Goal: Task Accomplishment & Management: Manage account settings

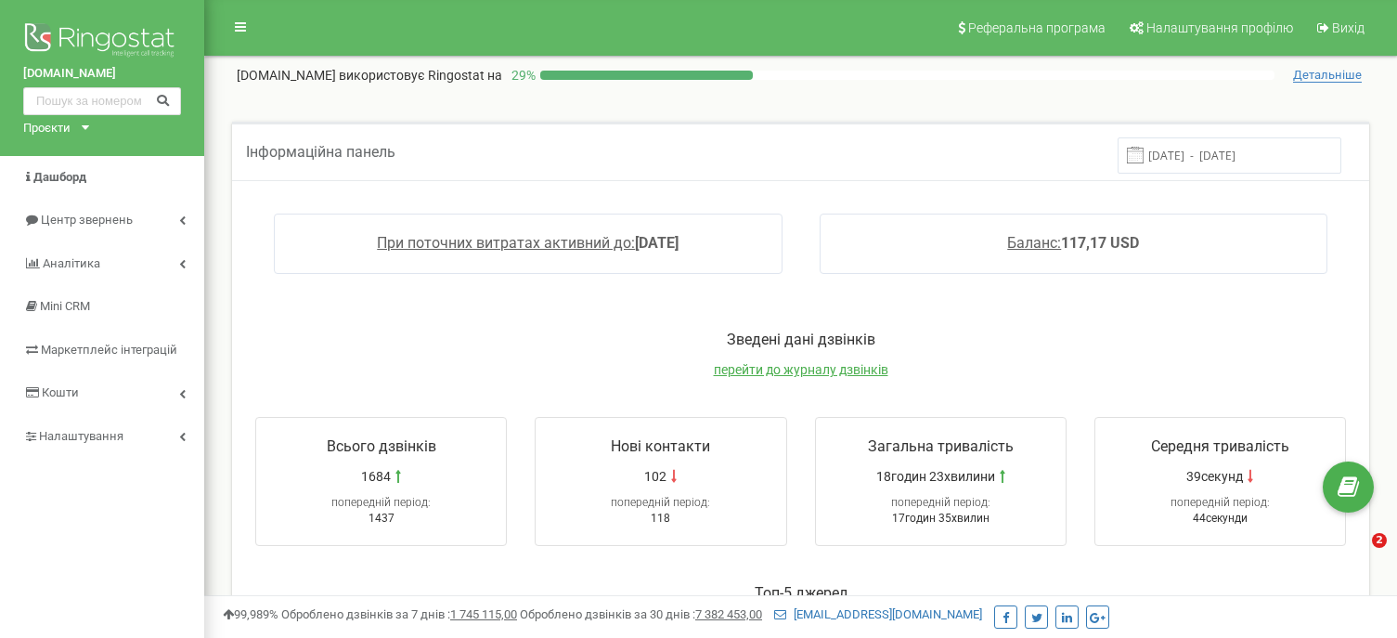
click at [55, 434] on span "Налаштування" at bounding box center [81, 436] width 84 height 14
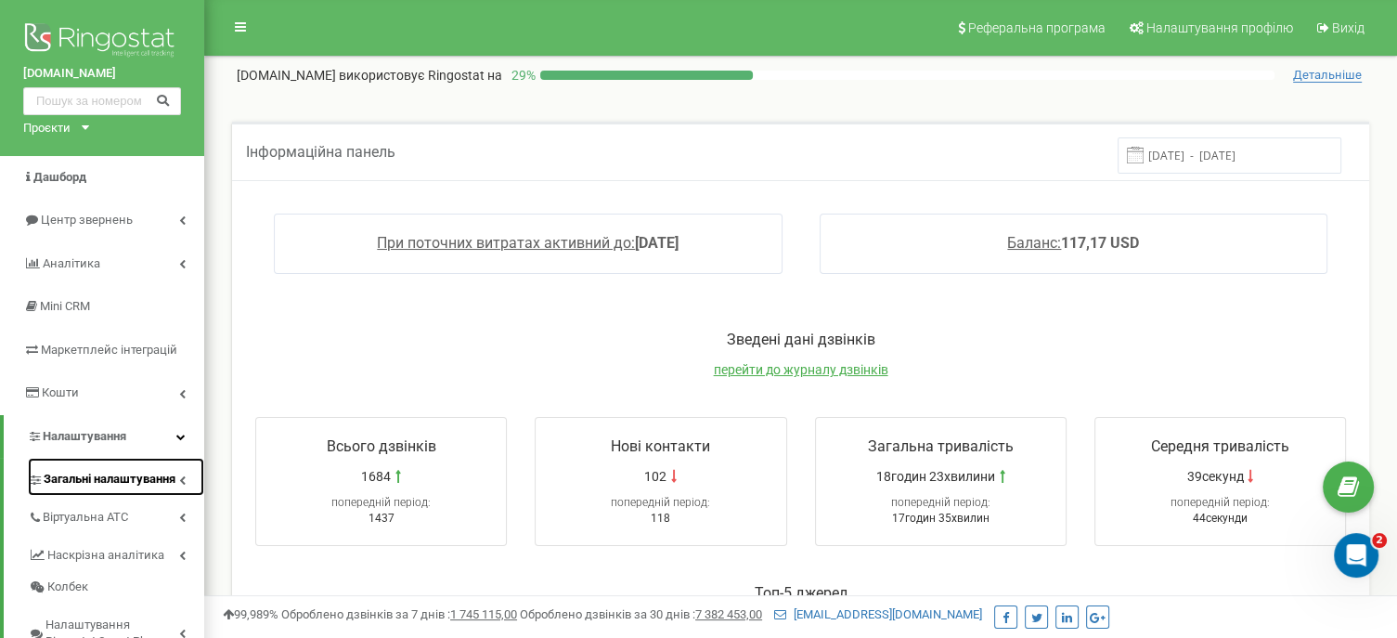
click at [62, 470] on link "Загальні налаштування" at bounding box center [116, 477] width 176 height 38
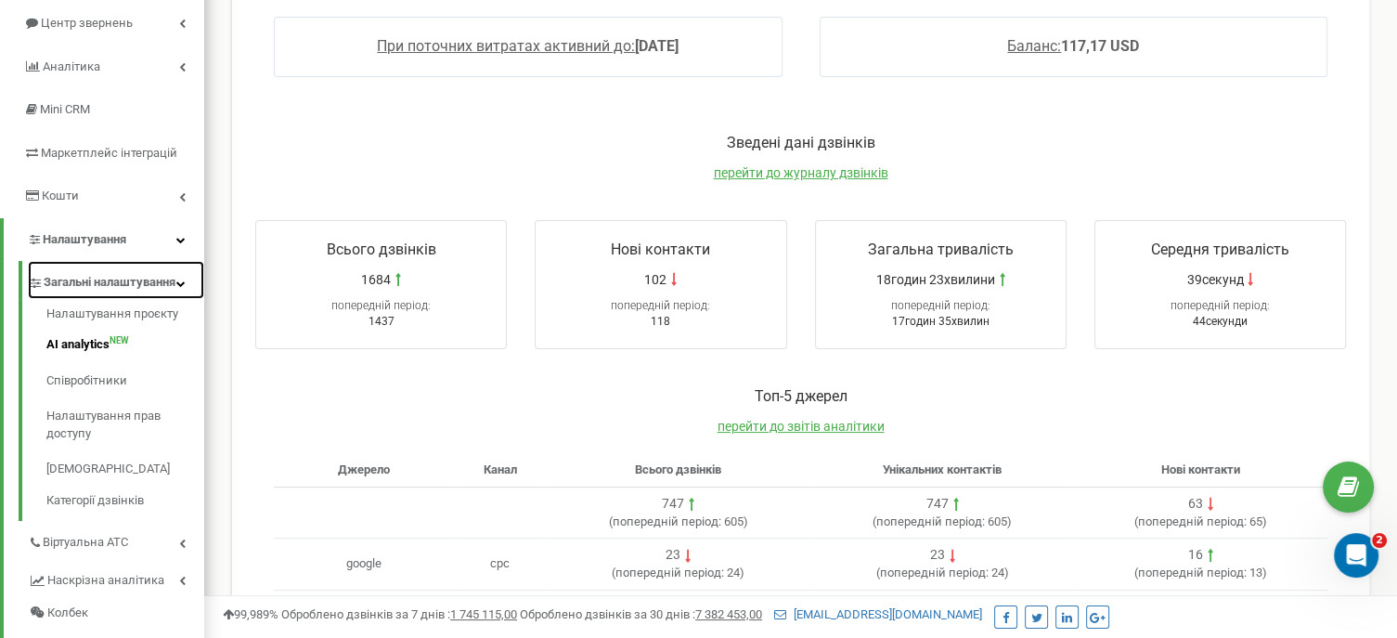
scroll to position [208, 0]
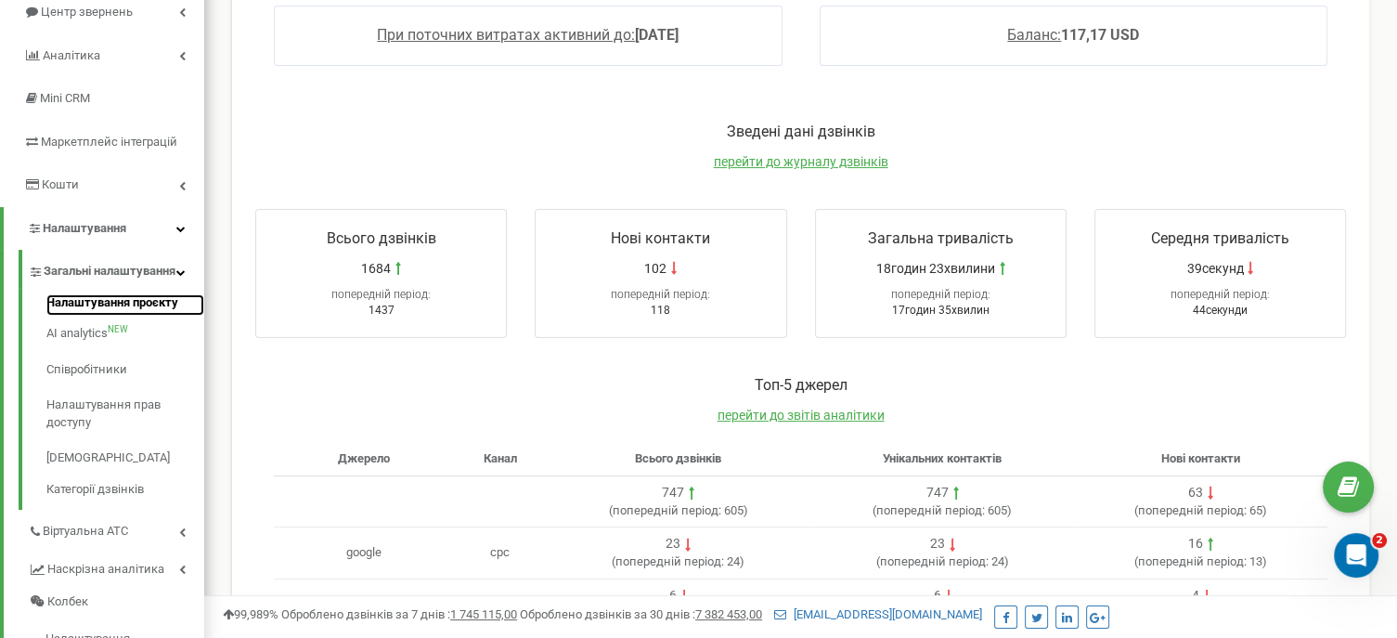
click at [115, 312] on link "Налаштування проєкту" at bounding box center [125, 305] width 158 height 22
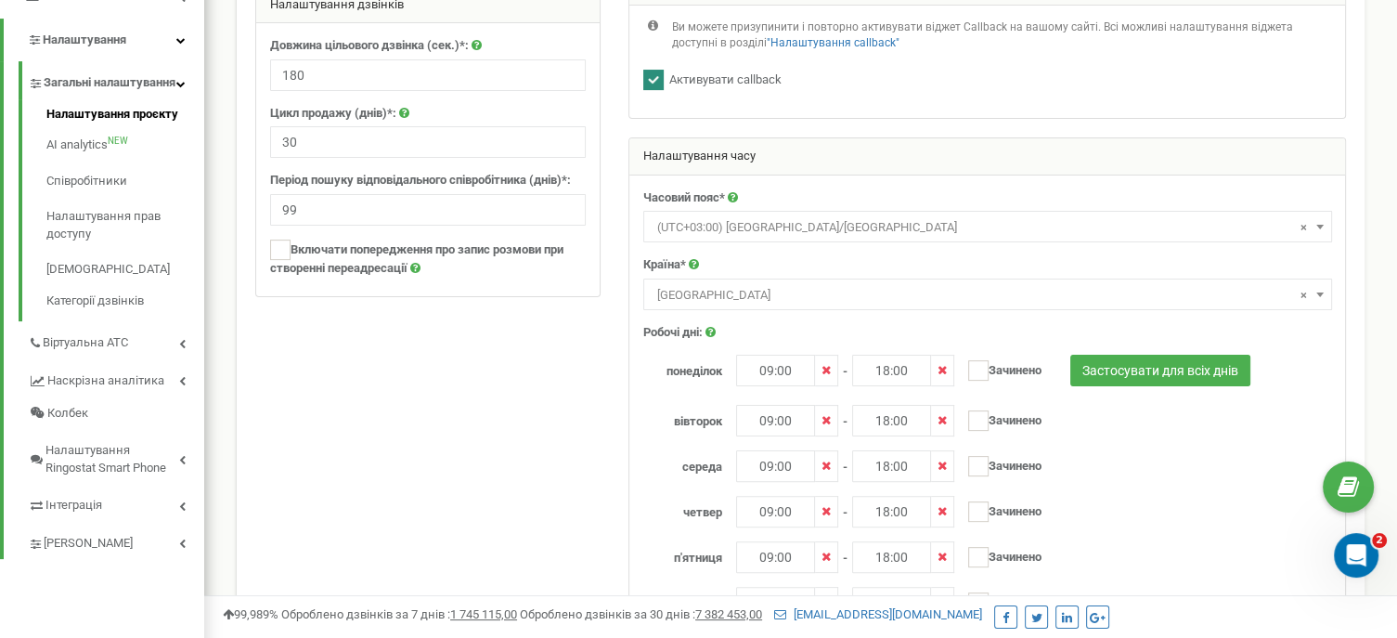
scroll to position [405, 0]
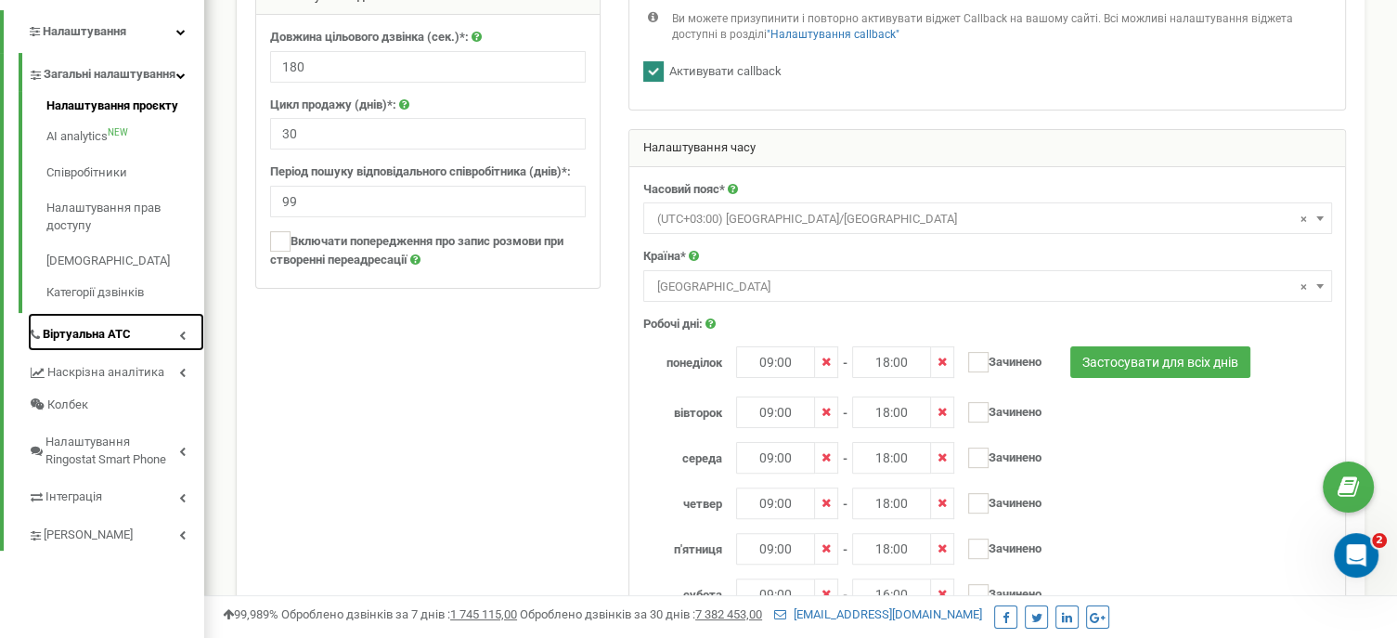
click at [89, 344] on span "Віртуальна АТС" at bounding box center [87, 335] width 88 height 18
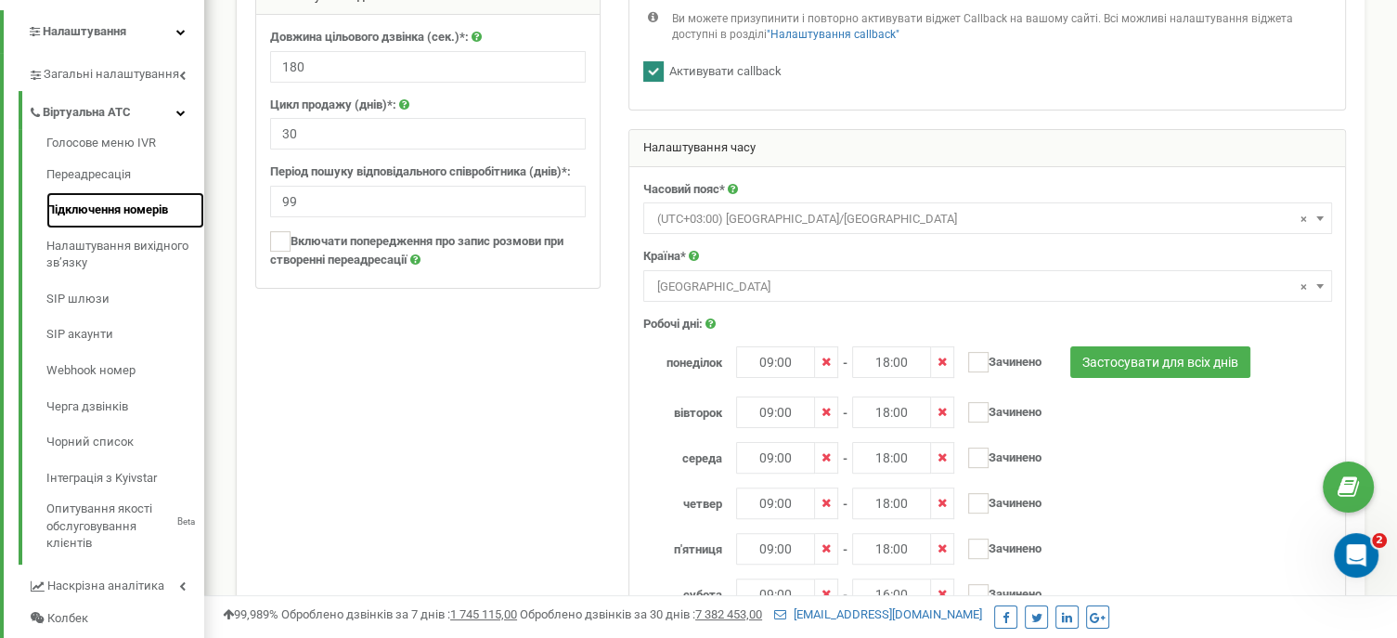
click at [133, 209] on link "Підключення номерів" at bounding box center [125, 210] width 158 height 36
